Goal: Check status: Check status

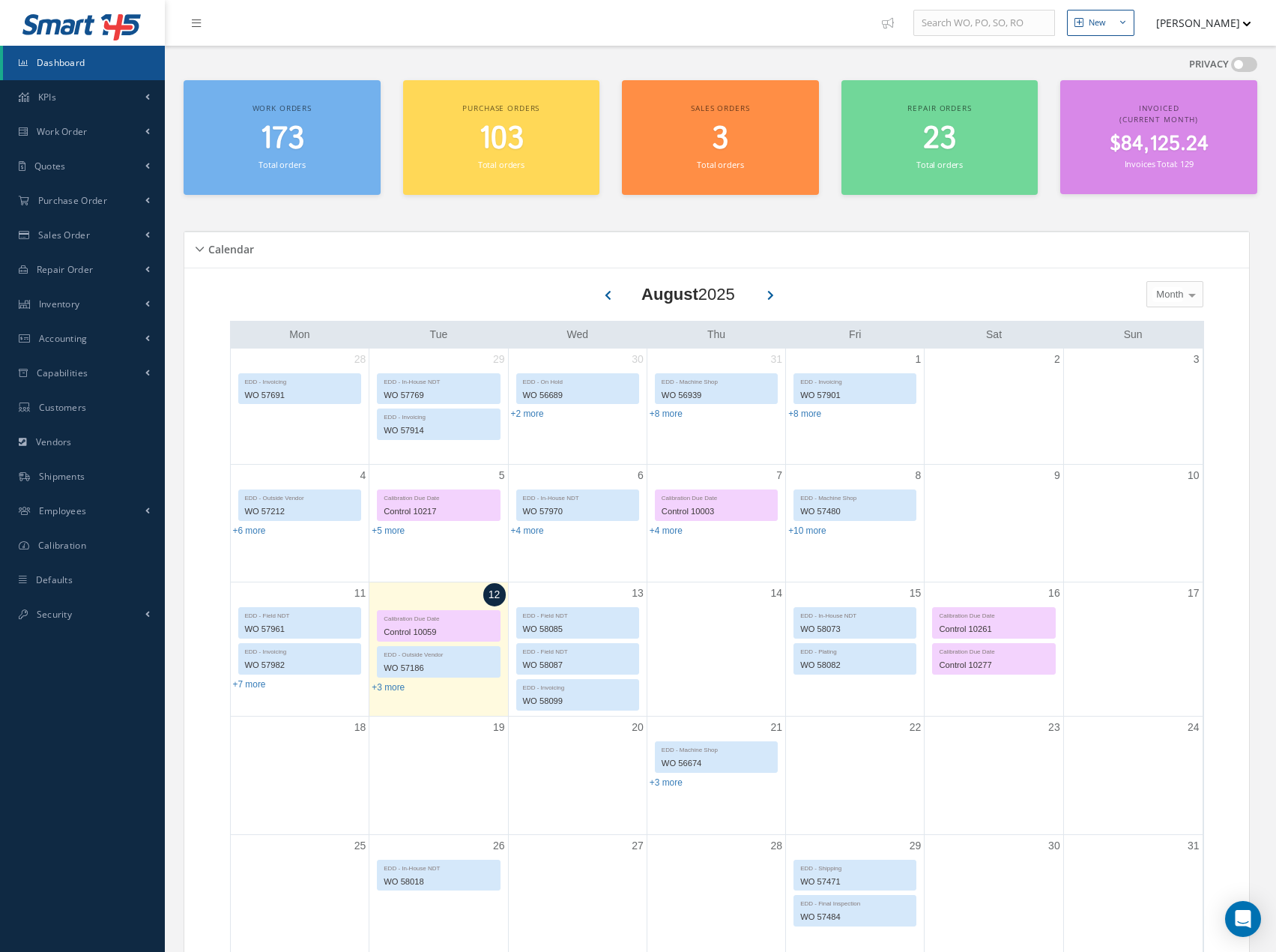
click at [272, 128] on span "173" at bounding box center [282, 139] width 44 height 43
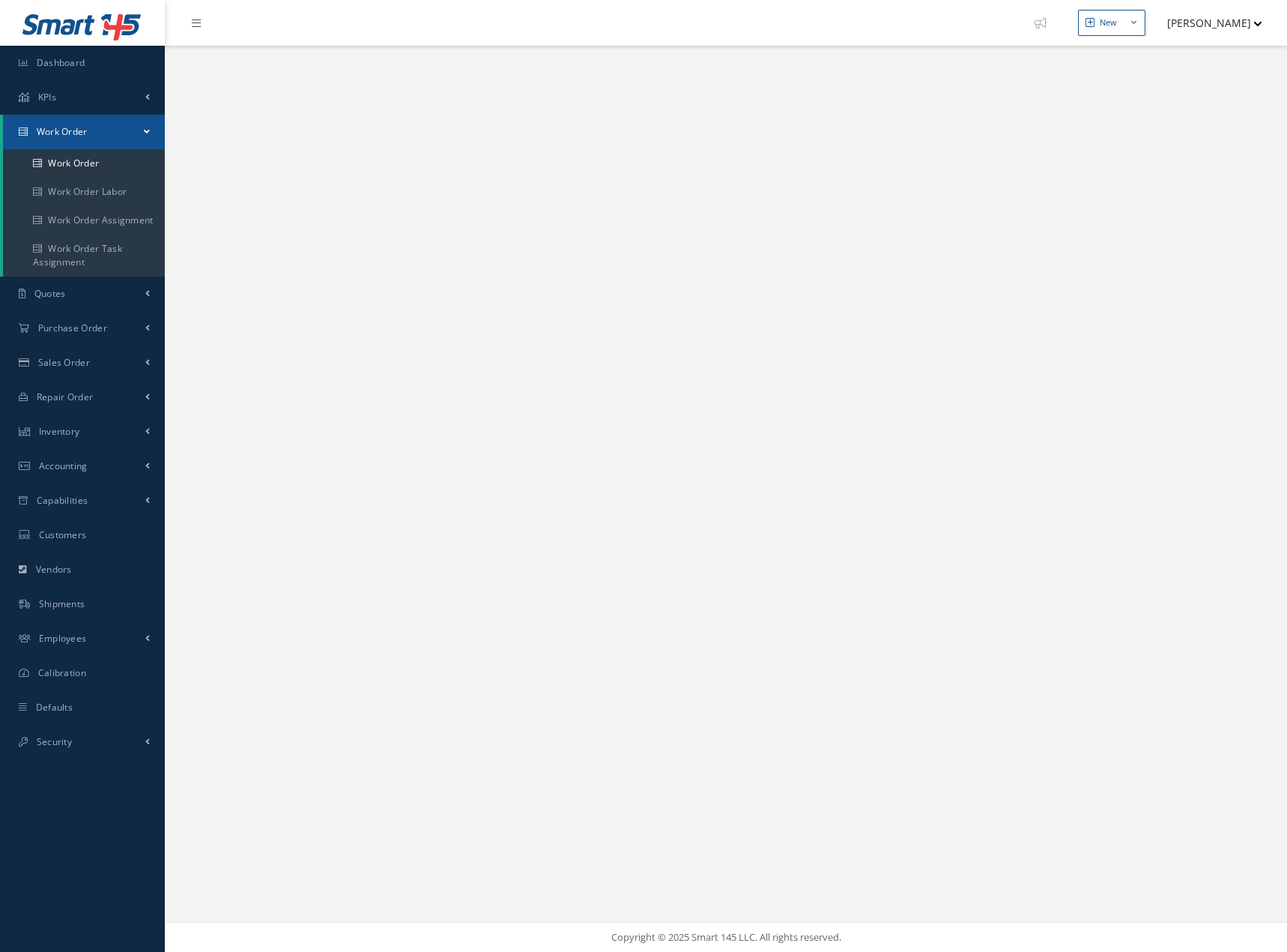
select select "25"
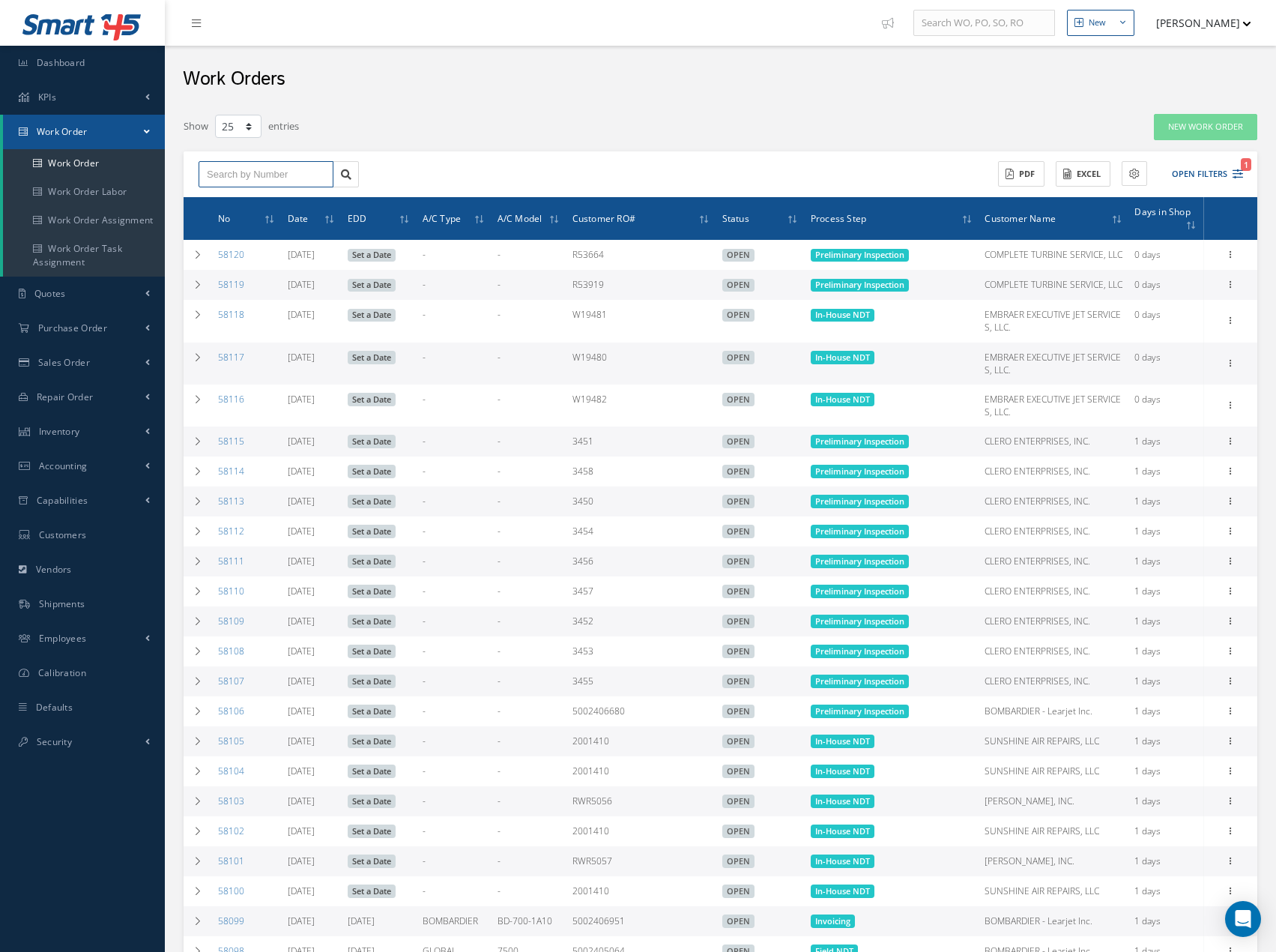
click at [308, 176] on input "text" at bounding box center [266, 175] width 135 height 27
click at [1185, 171] on button "Open Filters 1" at bounding box center [1200, 175] width 84 height 25
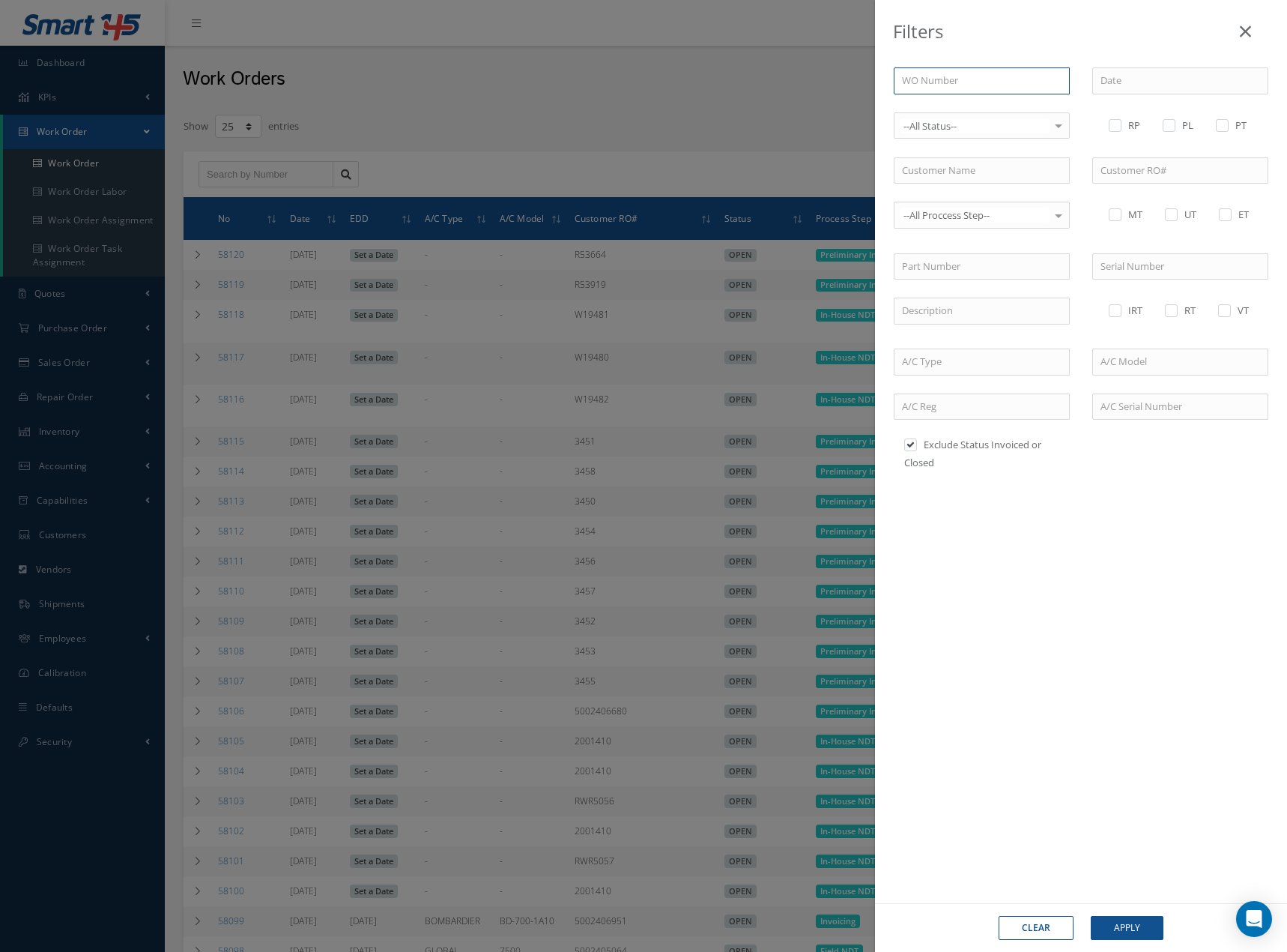
click at [997, 79] on input "text" at bounding box center [982, 81] width 176 height 27
click at [1164, 176] on input "text" at bounding box center [1180, 171] width 176 height 27
type input "R53865"
click at [1091, 916] on button "Apply" at bounding box center [1127, 928] width 73 height 24
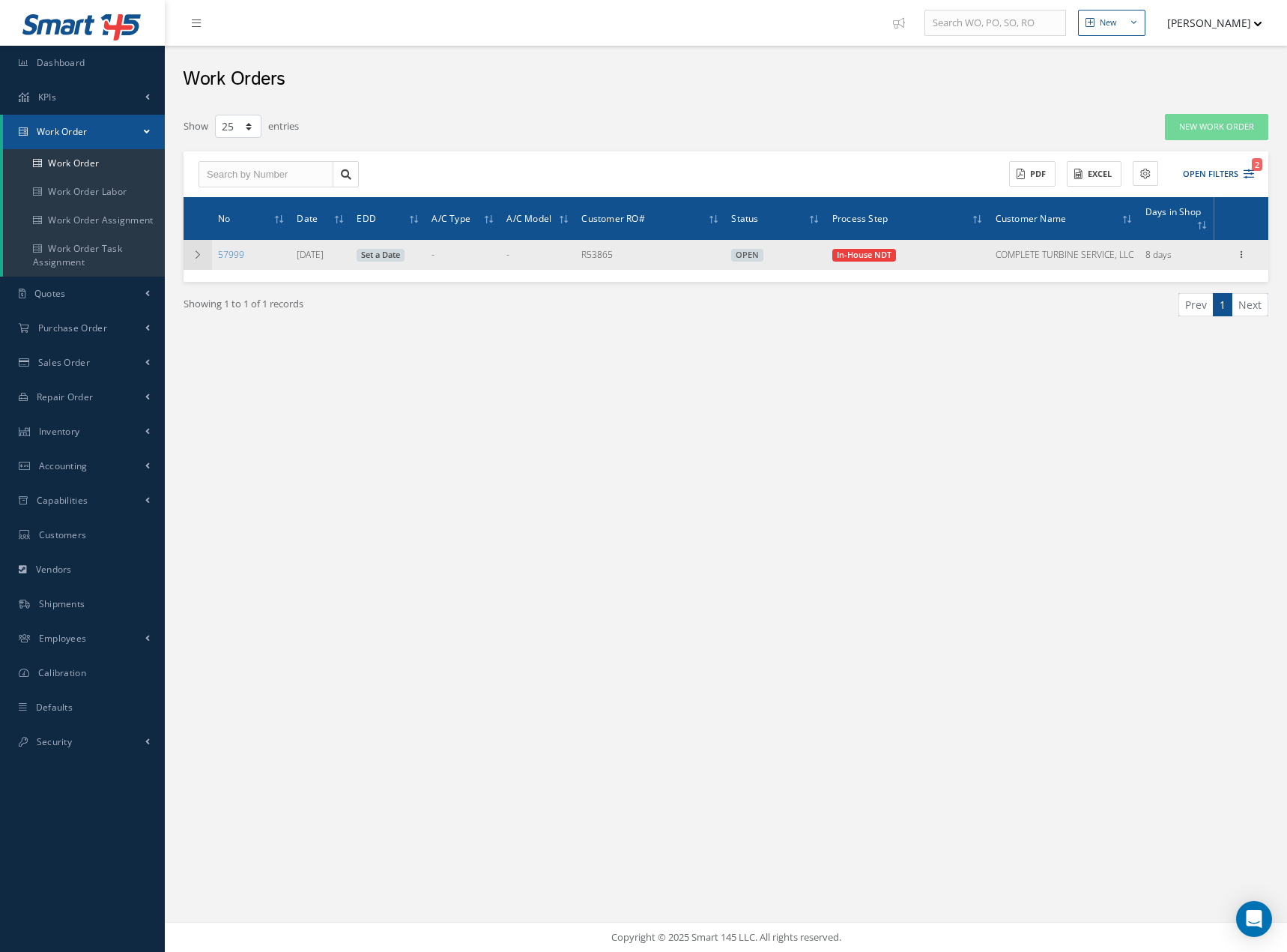
click at [201, 257] on icon at bounding box center [197, 254] width 11 height 9
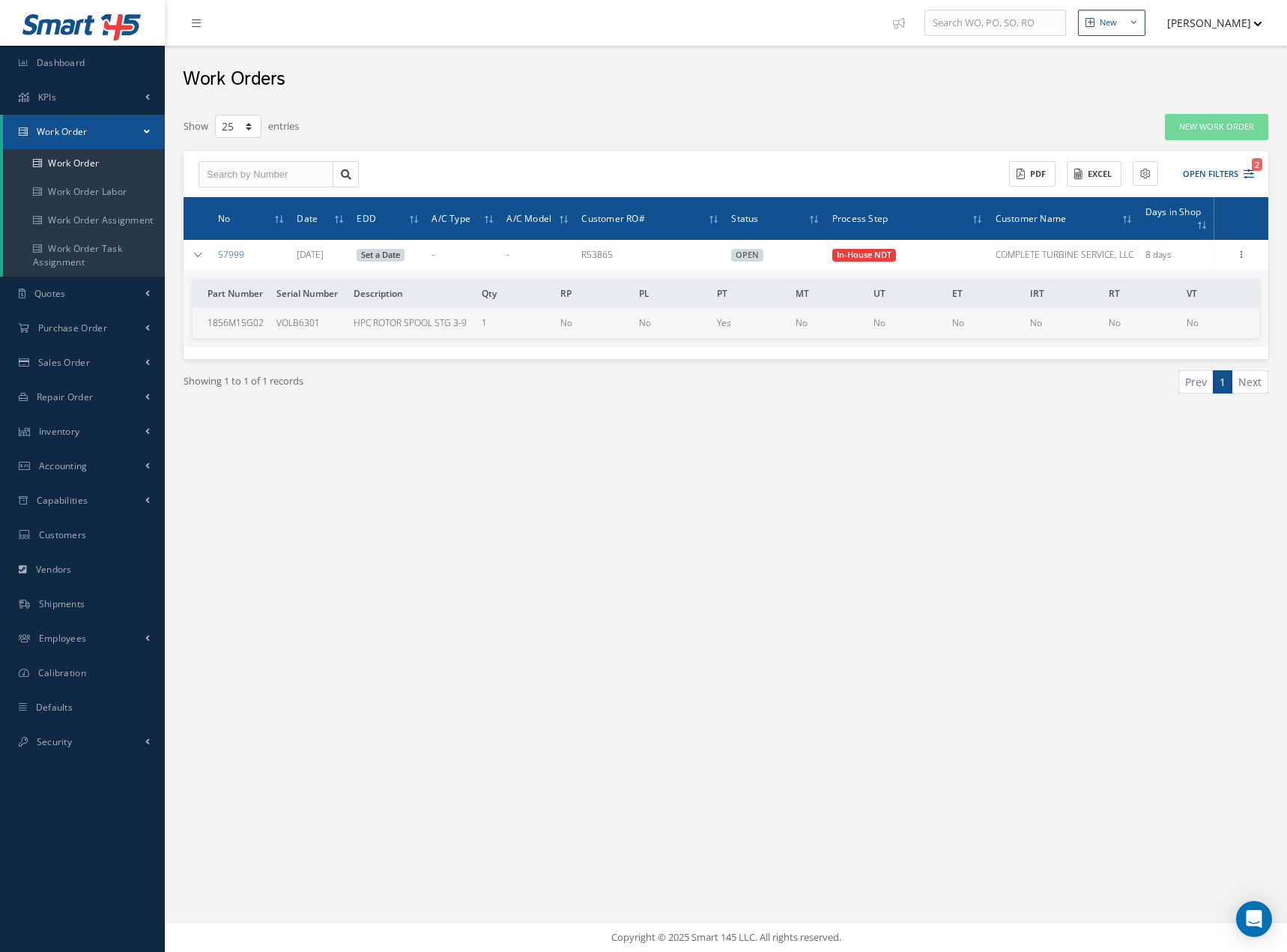
click at [235, 252] on link "57999" at bounding box center [231, 254] width 26 height 13
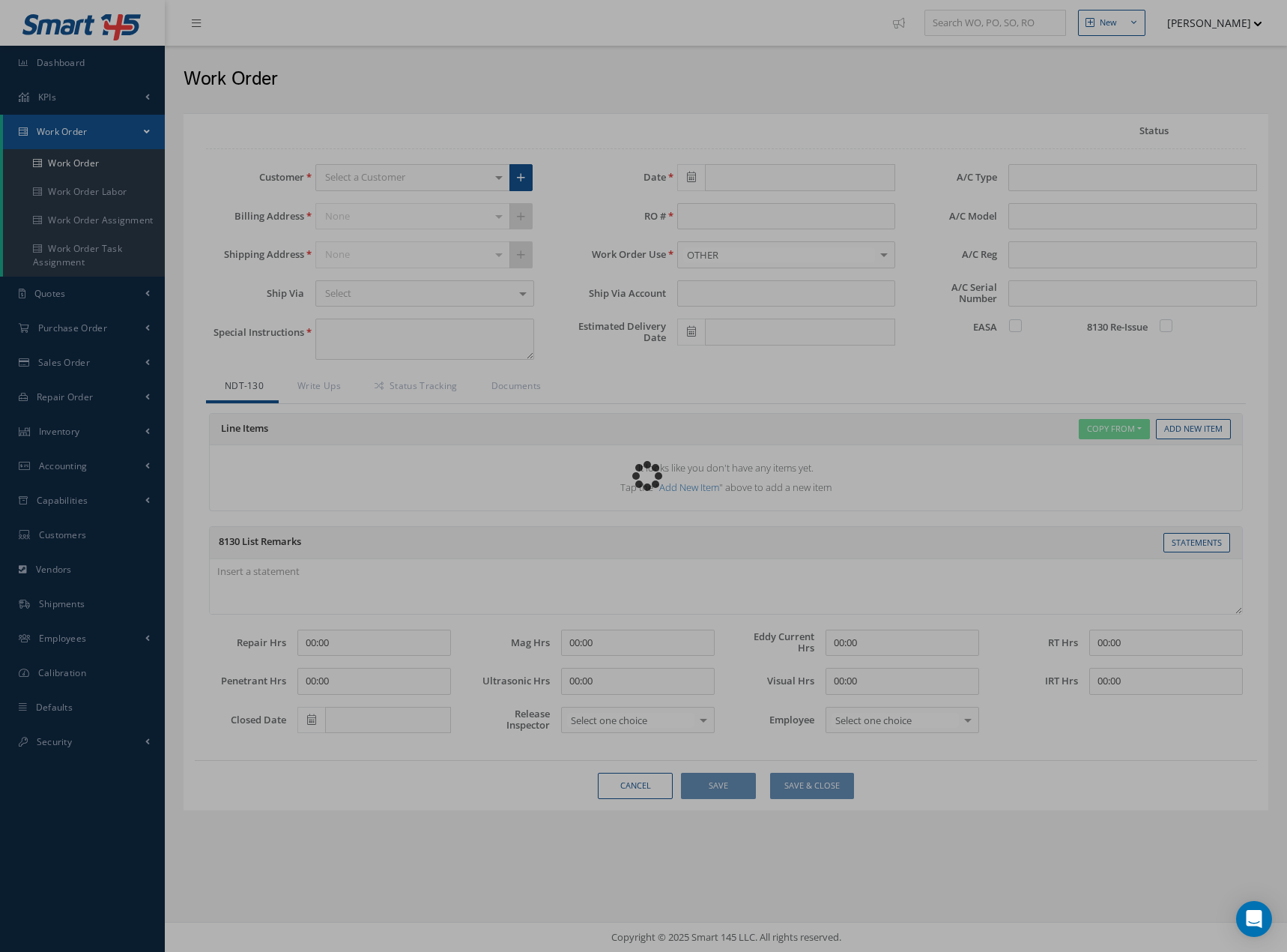
type input "[DATE]"
type input "R53865"
type textarea "PT PER 72-31-06"
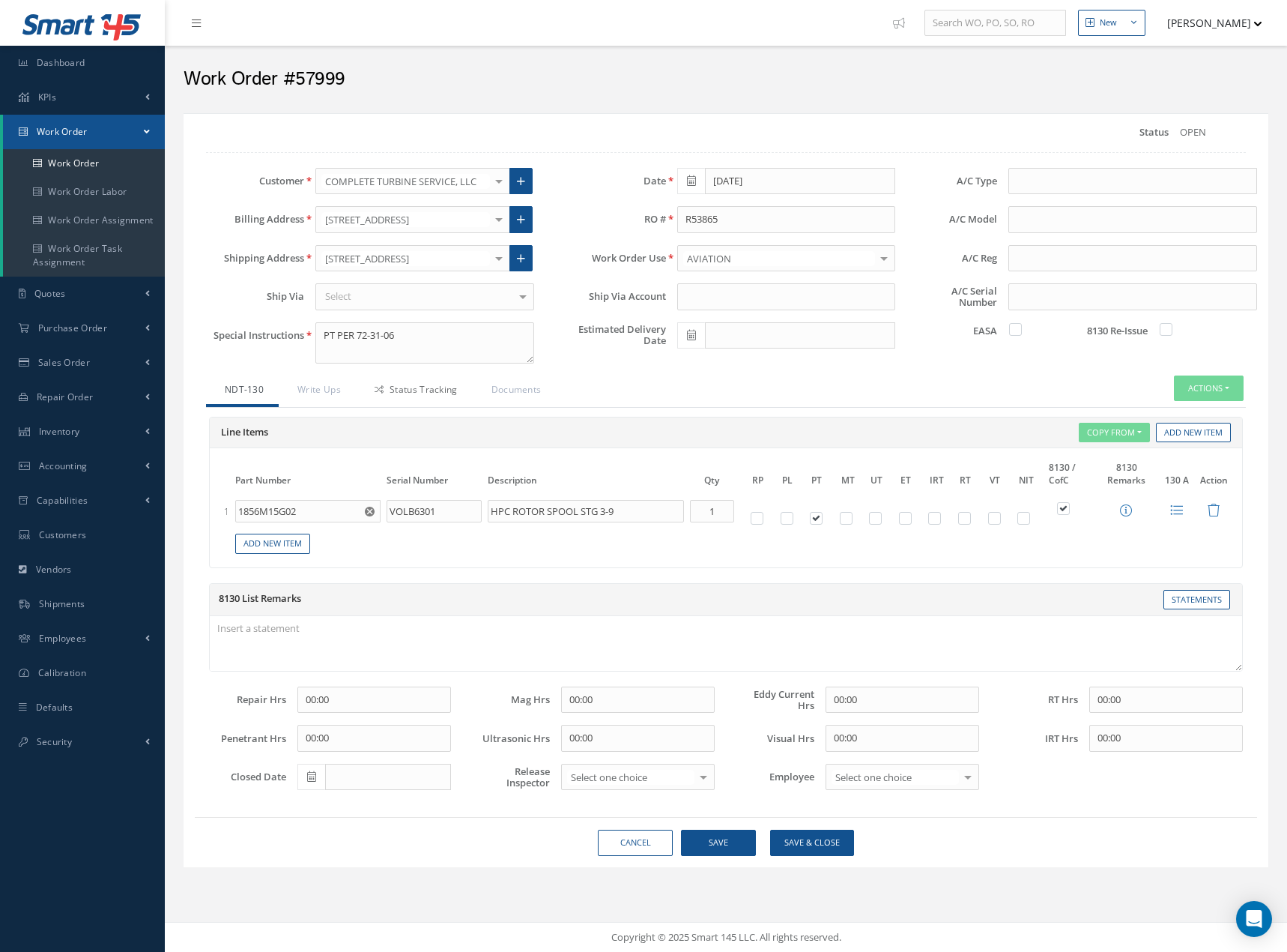
click at [425, 393] on link "Status Tracking" at bounding box center [415, 391] width 117 height 32
